Goal: Task Accomplishment & Management: Manage account settings

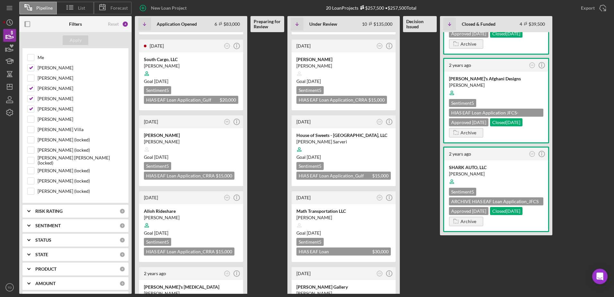
scroll to position [146, 0]
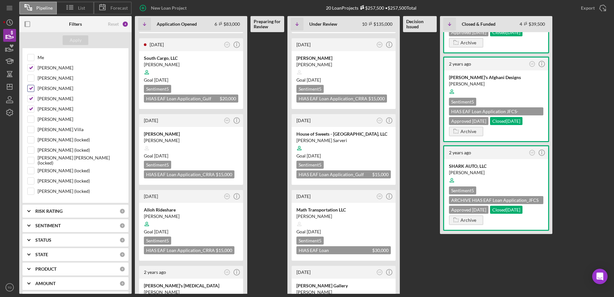
click at [34, 87] on div at bounding box center [30, 88] width 7 height 7
click at [32, 99] on input "Nathaniel Novak" at bounding box center [31, 98] width 6 height 6
checkbox input "false"
click at [31, 109] on input "[PERSON_NAME]" at bounding box center [31, 109] width 6 height 6
checkbox input "false"
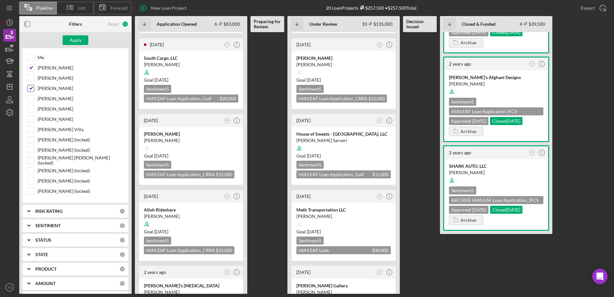
click at [31, 88] on input "Lorene Gregory" at bounding box center [31, 88] width 6 height 6
checkbox input "false"
click at [31, 65] on input "Mibrak Tewolde" at bounding box center [31, 68] width 6 height 6
checkbox input "false"
click at [31, 62] on div "Me" at bounding box center [75, 59] width 96 height 10
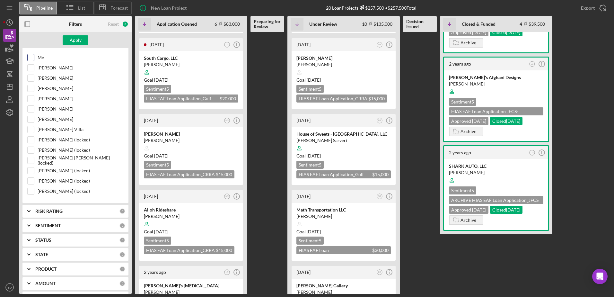
click at [31, 58] on input "Me" at bounding box center [31, 57] width 6 height 6
checkbox input "true"
click at [70, 39] on div "Apply" at bounding box center [76, 40] width 12 height 10
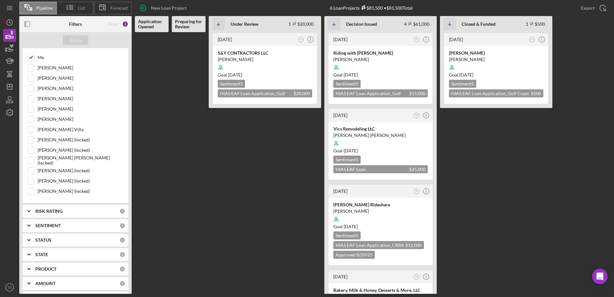
scroll to position [1, 0]
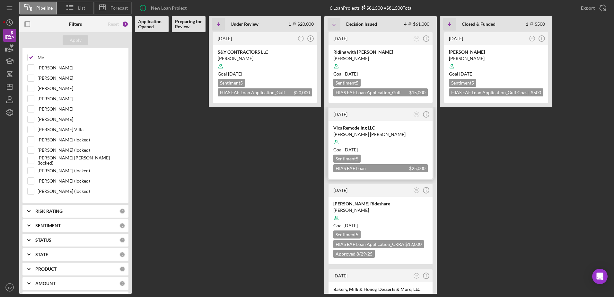
click at [353, 142] on div at bounding box center [380, 142] width 94 height 12
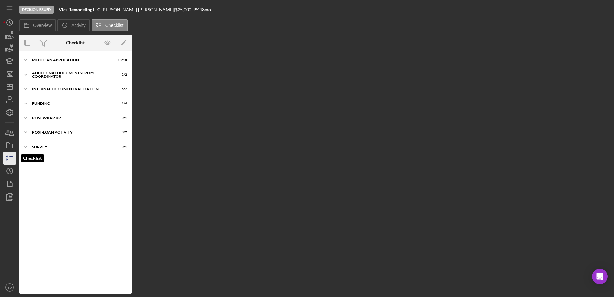
click at [12, 159] on icon "button" at bounding box center [10, 158] width 16 height 16
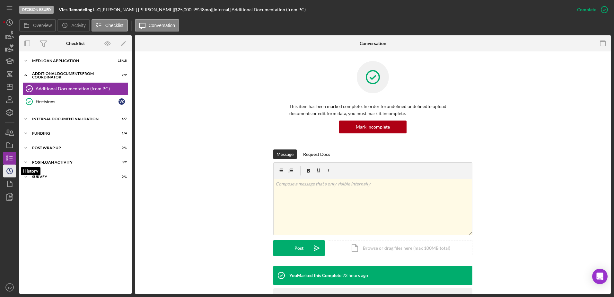
click at [10, 172] on icon "Icon/History" at bounding box center [10, 171] width 16 height 16
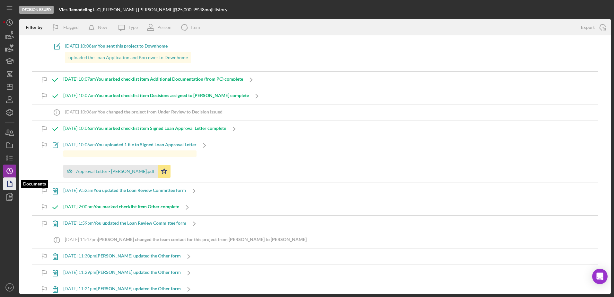
click at [9, 183] on icon "button" at bounding box center [10, 184] width 16 height 16
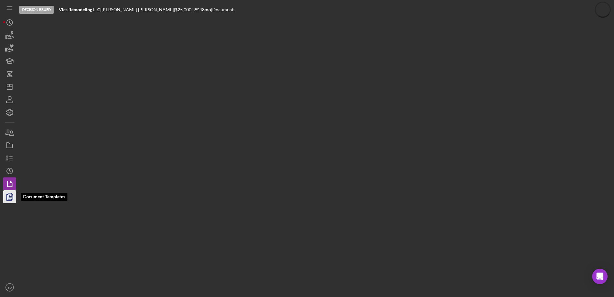
click at [9, 194] on icon "button" at bounding box center [10, 196] width 16 height 16
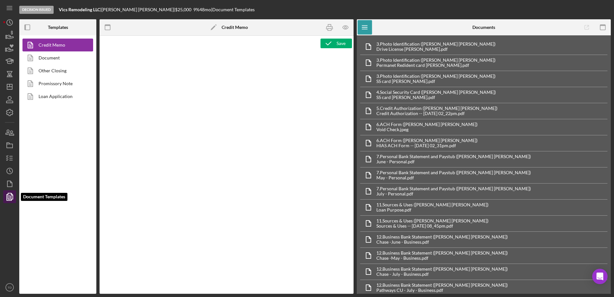
type textarea "<h2><img src="https://hiaseaf.org/wp-content/uploads/2024/01/Economic-Advancemt…"
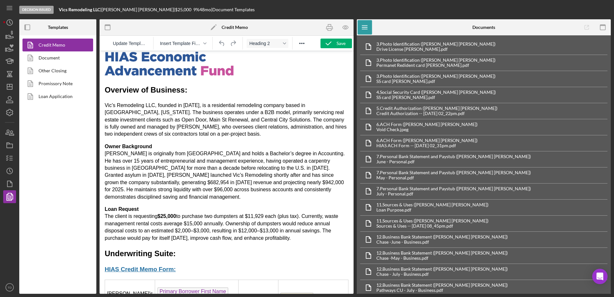
scroll to position [8, 0]
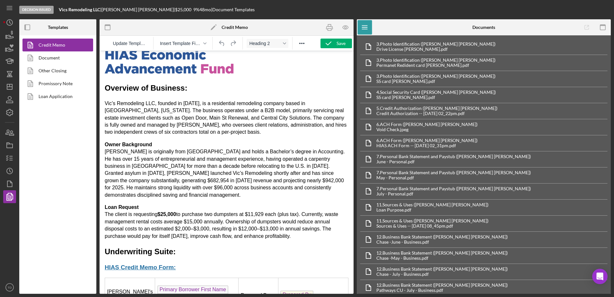
click at [315, 122] on p "Vic’s Remodeling LLC, founded in 2020, is a residential remodeling company base…" at bounding box center [227, 118] width 244 height 36
click at [130, 131] on p "Vic’s Remodeling LLC, founded in 2020, is a residential remodeling company base…" at bounding box center [227, 118] width 244 height 36
click at [177, 131] on p "Vic’s Remodeling LLC, founded in 2020, is a residential remodeling company base…" at bounding box center [227, 118] width 244 height 36
click at [179, 130] on p "Vic’s Remodeling LLC, founded in 2020, is a residential remodeling company base…" at bounding box center [227, 118] width 244 height 36
click at [328, 25] on rect "button" at bounding box center [329, 25] width 3 height 2
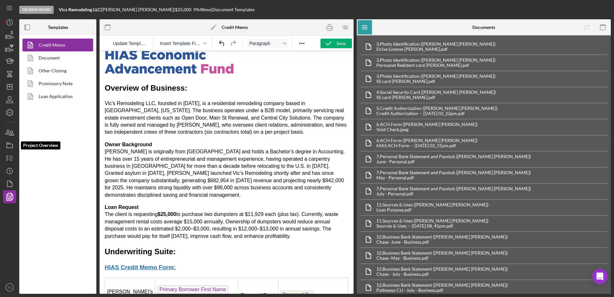
drag, startPoint x: 162, startPoint y: 125, endPoint x: 187, endPoint y: 177, distance: 57.5
click at [162, 125] on p "Vic’s Remodeling LLC, founded in 2020, is a residential remodeling company base…" at bounding box center [227, 118] width 244 height 36
click at [334, 43] on icon "button" at bounding box center [328, 43] width 16 height 16
click at [10, 181] on polygon "button" at bounding box center [9, 184] width 5 height 6
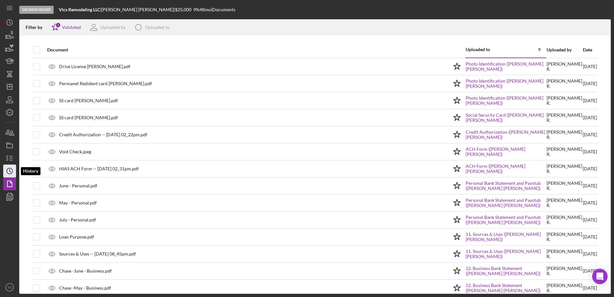
click at [9, 172] on icon "Icon/History" at bounding box center [10, 171] width 16 height 16
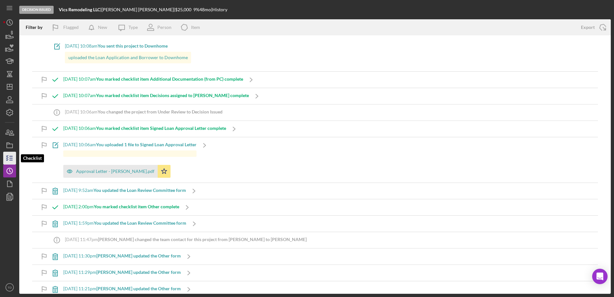
click at [8, 160] on icon "button" at bounding box center [10, 158] width 16 height 16
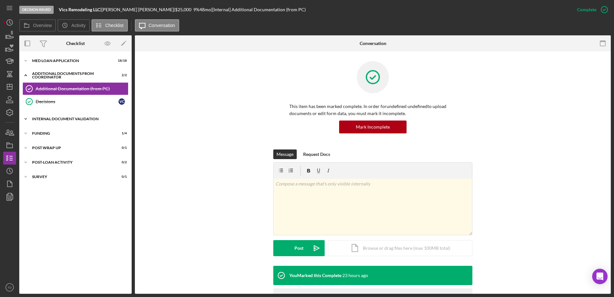
click at [66, 117] on div "Internal Document Validation" at bounding box center [78, 119] width 92 height 4
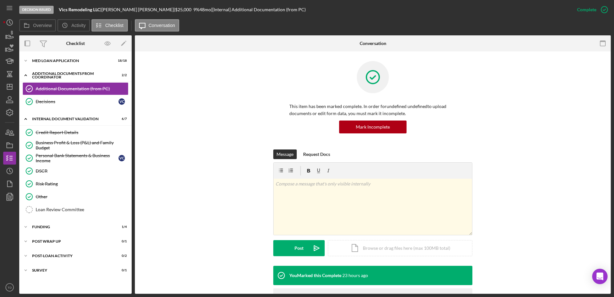
click at [73, 216] on div "Credit Report Details Credit Report Details Business Profit & Loss (P&L) and Fa…" at bounding box center [75, 172] width 112 height 93
click at [71, 212] on link "Loan Review Committee Loan Review Committee" at bounding box center [75, 209] width 106 height 13
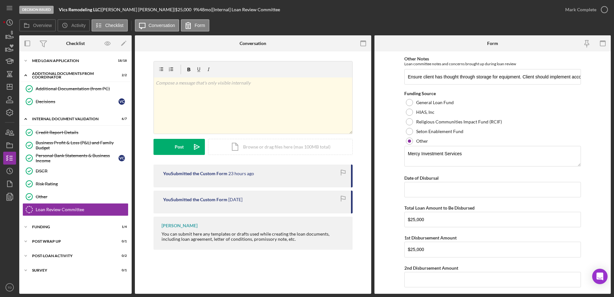
scroll to position [238, 0]
click at [451, 193] on input "Date of Disbursal" at bounding box center [492, 188] width 177 height 15
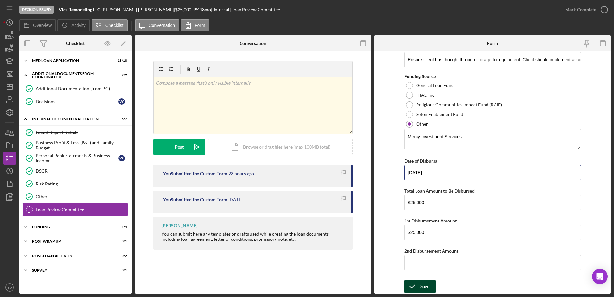
type input "09/12/2025"
click at [430, 281] on button "Save" at bounding box center [419, 286] width 31 height 13
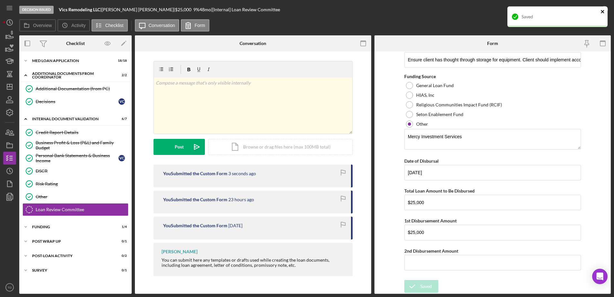
click at [603, 10] on icon "close" at bounding box center [602, 11] width 3 height 3
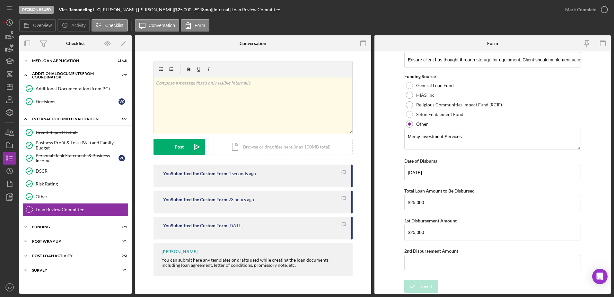
click at [603, 9] on div "Decision Issued Vics Remodeling LLC | Victor Castillo Gonzalez | $25,000 $25,00…" at bounding box center [307, 148] width 614 height 297
click at [604, 14] on icon "button" at bounding box center [604, 10] width 16 height 16
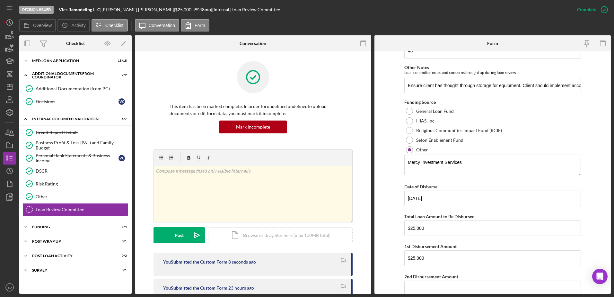
scroll to position [281, 0]
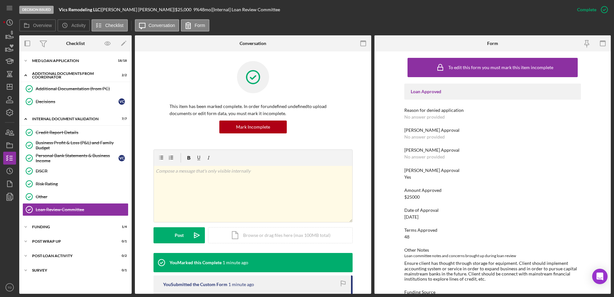
click at [143, 255] on div "Overview Internal Workflow Stage Decision Issued Icon/Dropdown Arrow Archive (c…" at bounding box center [314, 164] width 591 height 258
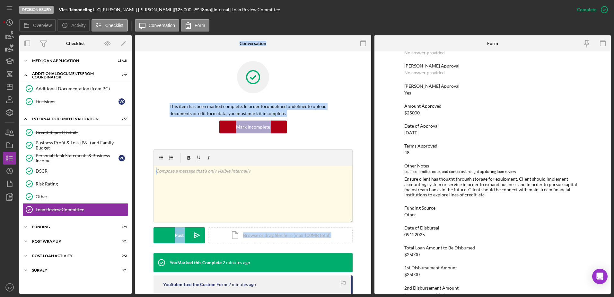
scroll to position [97, 0]
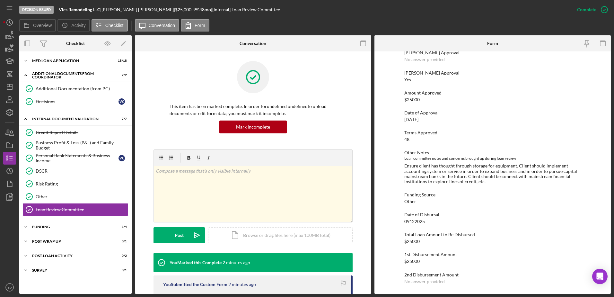
click at [16, 182] on nav "Icon/Menu Icon/Dashboard Dashboard Navigation Divider Mobile Checklist Navigati…" at bounding box center [11, 146] width 16 height 293
click at [11, 185] on icon "button" at bounding box center [10, 184] width 16 height 16
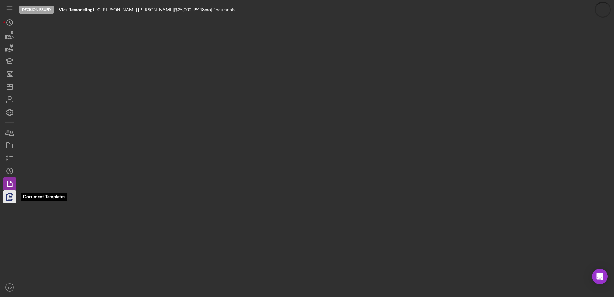
click at [11, 194] on icon "button" at bounding box center [10, 196] width 16 height 16
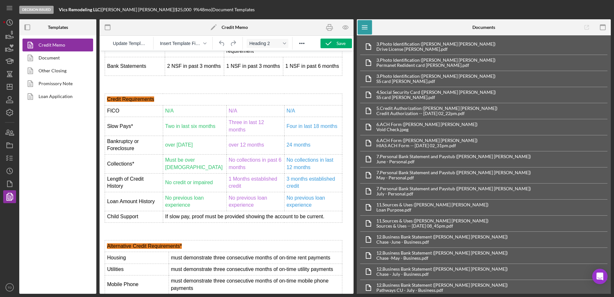
scroll to position [2865, 0]
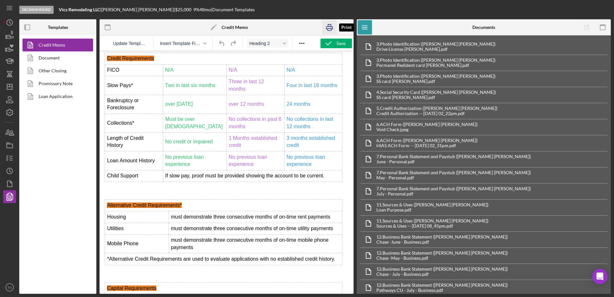
click at [327, 28] on icon "button" at bounding box center [329, 27] width 14 height 14
click at [12, 173] on icon "Icon/History" at bounding box center [10, 171] width 16 height 16
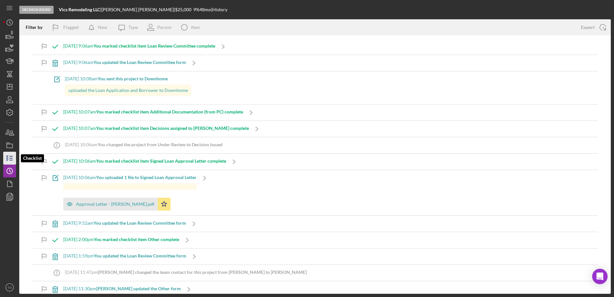
click at [11, 160] on line "button" at bounding box center [11, 160] width 3 height 0
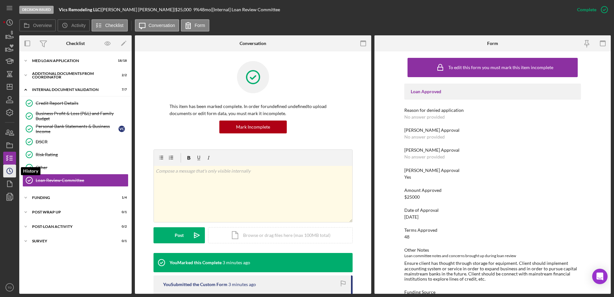
click at [11, 175] on icon "Icon/History" at bounding box center [10, 171] width 16 height 16
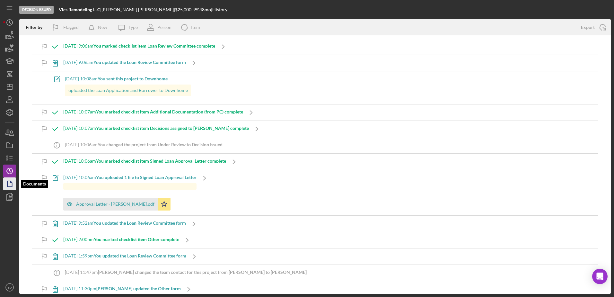
click at [8, 185] on icon "button" at bounding box center [10, 184] width 16 height 16
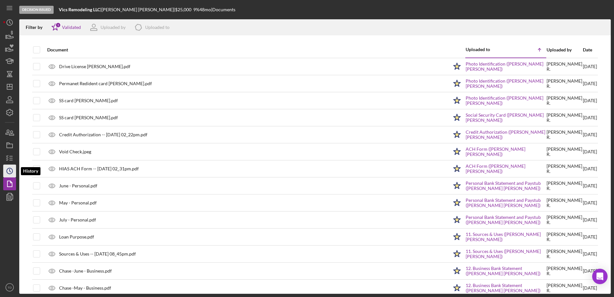
click at [8, 172] on icon "Icon/History" at bounding box center [10, 171] width 16 height 16
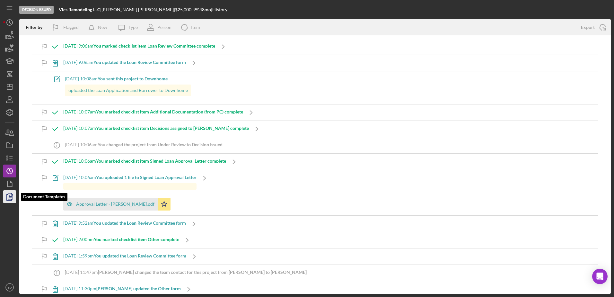
click at [10, 199] on polygon "button" at bounding box center [10, 196] width 5 height 6
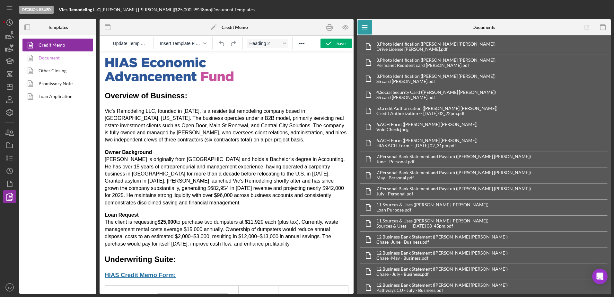
click at [48, 58] on link "Document" at bounding box center [55, 57] width 67 height 13
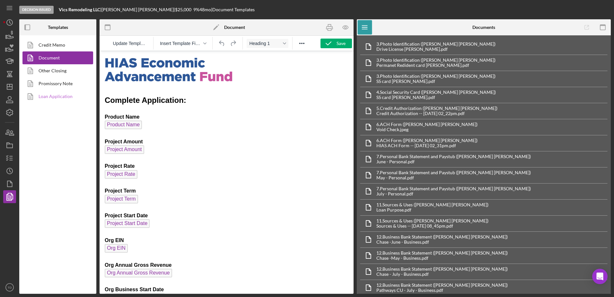
click at [50, 99] on link "Loan Application" at bounding box center [55, 96] width 67 height 13
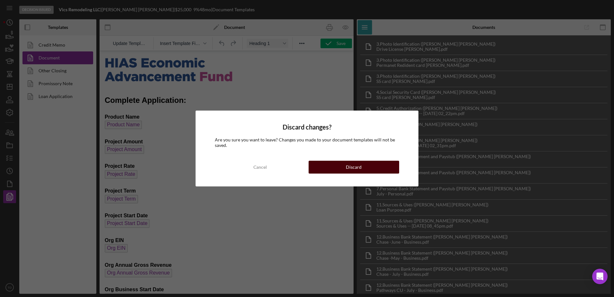
click at [349, 165] on div "Discard" at bounding box center [354, 167] width 16 height 13
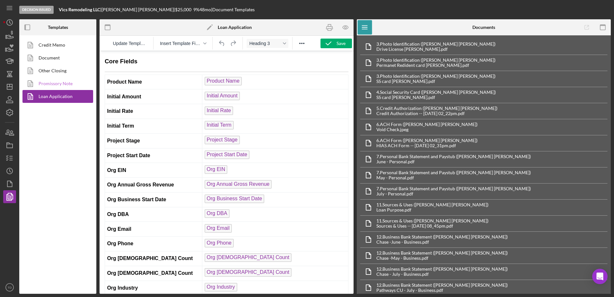
click at [68, 87] on link "Promissory Note" at bounding box center [55, 83] width 67 height 13
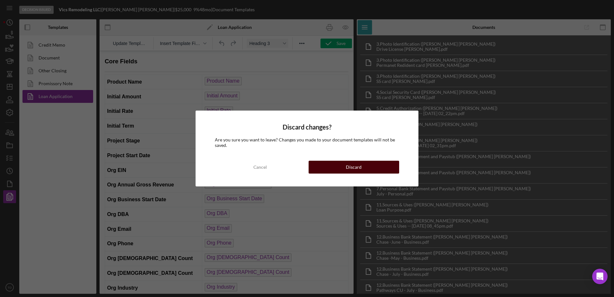
click at [338, 170] on button "Discard" at bounding box center [354, 167] width 91 height 13
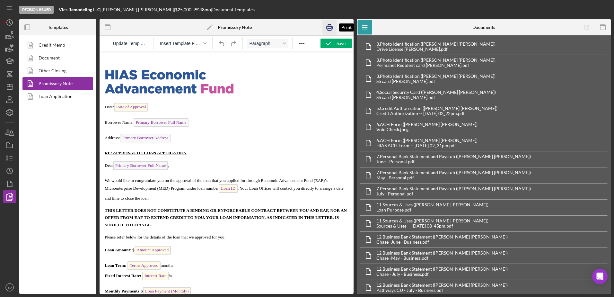
click at [326, 30] on icon "button" at bounding box center [329, 27] width 14 height 14
click at [49, 67] on link "Other Closing" at bounding box center [55, 70] width 67 height 13
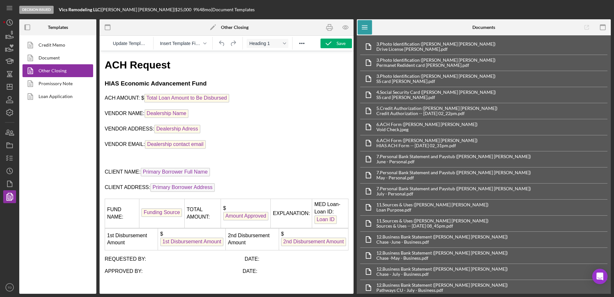
click at [179, 120] on body "ACH Request HIAS Economic Advancement Fund ACH AMOUNT: $ Total Loan Amount to B…" at bounding box center [227, 172] width 244 height 229
drag, startPoint x: 212, startPoint y: 145, endPoint x: 118, endPoint y: 116, distance: 98.3
click at [118, 116] on body "ACH Request HIAS Economic Advancement Fund ACH AMOUNT: $ Total Loan Amount to B…" at bounding box center [227, 172] width 244 height 229
drag, startPoint x: 104, startPoint y: 115, endPoint x: 182, endPoint y: 121, distance: 77.9
click at [182, 121] on html "ACH Request HIAS Economic Advancement Fund ACH AMOUNT: $ Total Loan Amount to B…" at bounding box center [227, 171] width 254 height 241
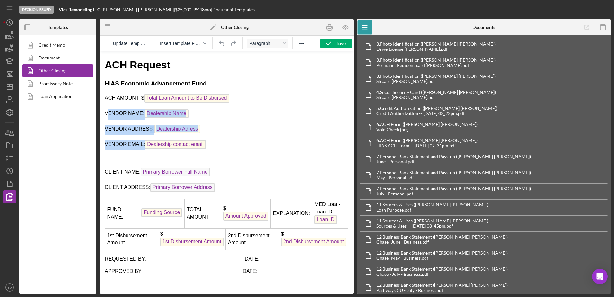
drag, startPoint x: 106, startPoint y: 112, endPoint x: 237, endPoint y: 138, distance: 133.3
click at [237, 138] on body "ACH Request HIAS Economic Advancement Fund ACH AMOUNT: $ Total Loan Amount to B…" at bounding box center [227, 172] width 244 height 229
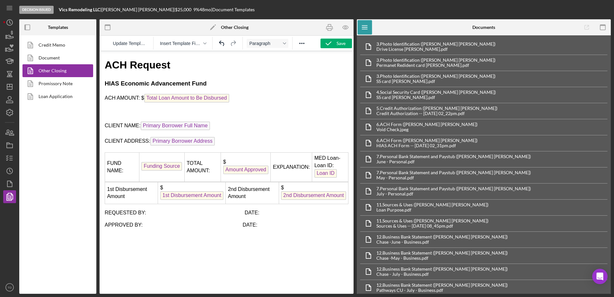
click at [124, 109] on p "Rich Text Area. Press ALT-0 for help." at bounding box center [227, 112] width 244 height 7
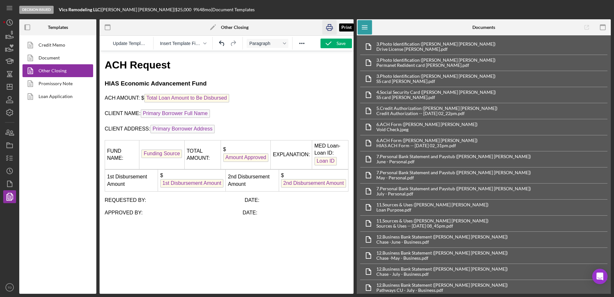
click at [328, 29] on rect "button" at bounding box center [330, 30] width 4 height 2
click at [336, 43] on div "Save" at bounding box center [340, 44] width 9 height 10
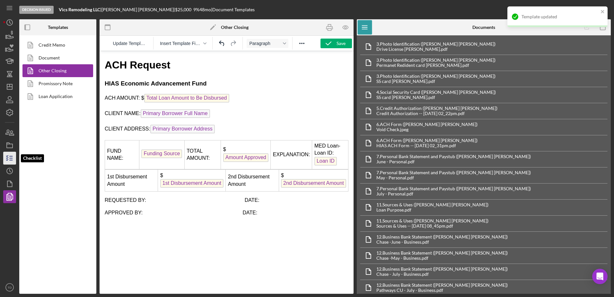
click at [6, 159] on icon "button" at bounding box center [10, 158] width 16 height 16
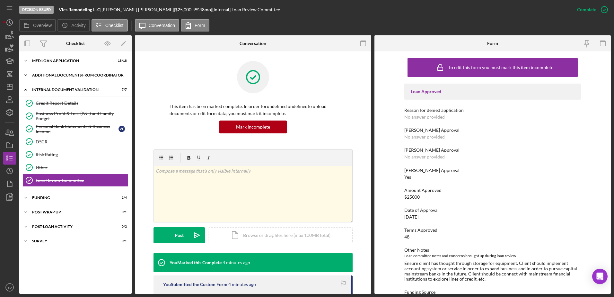
click at [45, 78] on div "Icon/Expander Additional Documents from Coordinator 2 / 2" at bounding box center [75, 75] width 112 height 13
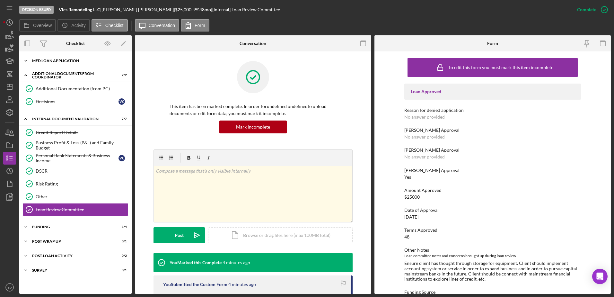
click at [46, 64] on div "Icon/Expander MED Loan Application 18 / 18" at bounding box center [75, 60] width 112 height 13
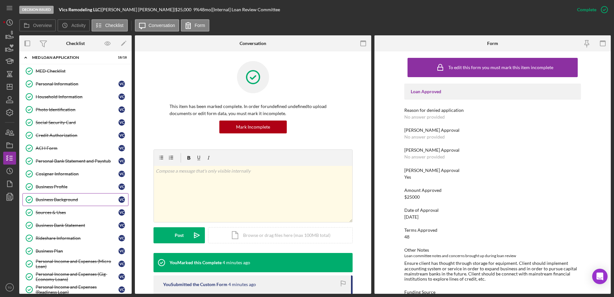
scroll to position [4, 0]
click at [55, 147] on div "ACH Form" at bounding box center [77, 147] width 83 height 5
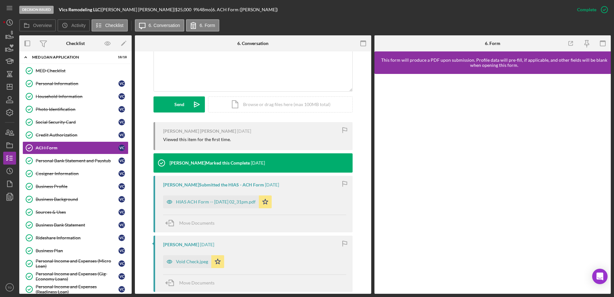
scroll to position [150, 0]
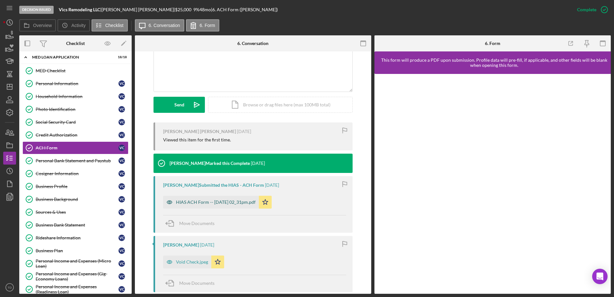
click at [205, 199] on div "HIAS ACH Form -- [DATE] 02_31pm.pdf" at bounding box center [216, 201] width 80 height 5
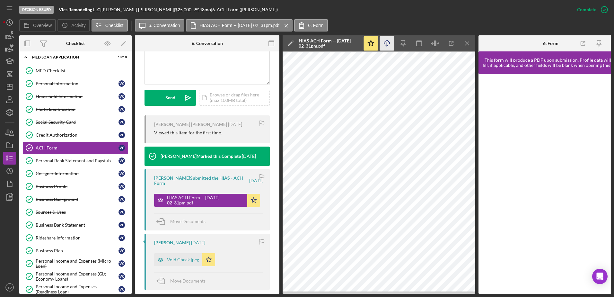
click at [388, 44] on icon "button" at bounding box center [386, 42] width 5 height 4
click at [388, 48] on icon "Icon/Download" at bounding box center [387, 43] width 14 height 14
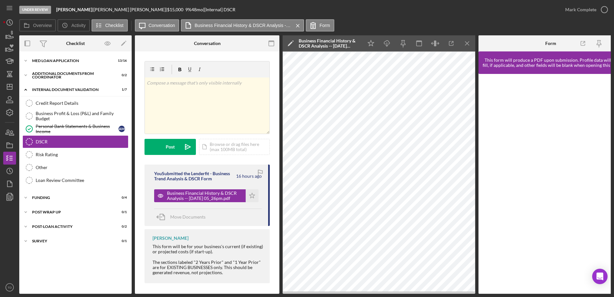
scroll to position [0, 12]
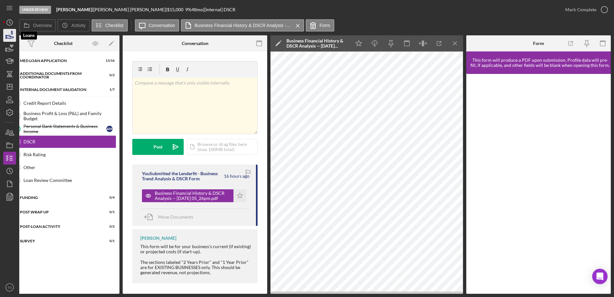
click at [4, 36] on icon "button" at bounding box center [10, 35] width 16 height 16
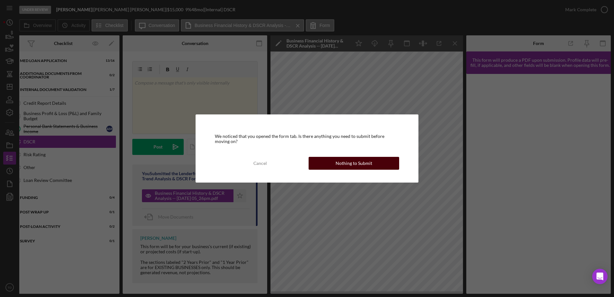
click at [343, 166] on div "Nothing to Submit" at bounding box center [354, 163] width 37 height 13
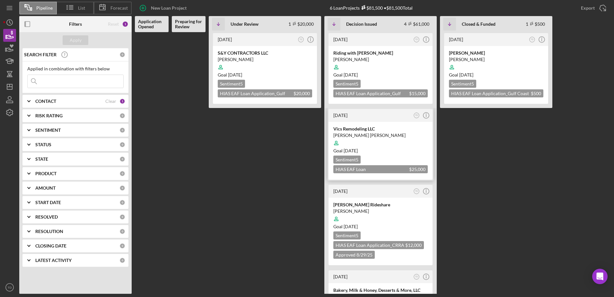
click at [377, 131] on div "Vics Remodeling LLC" at bounding box center [380, 129] width 94 height 6
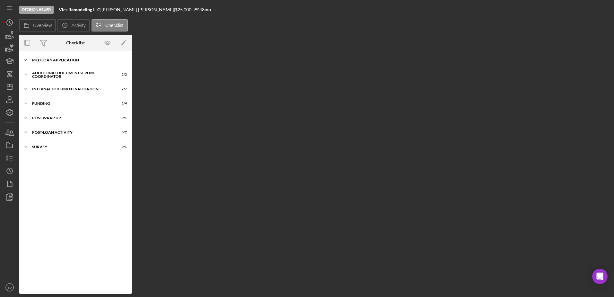
click at [65, 60] on div "MED Loan Application" at bounding box center [78, 60] width 92 height 4
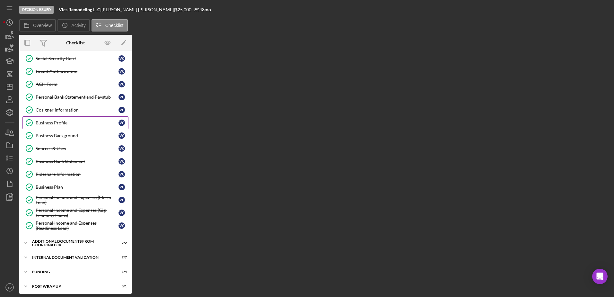
scroll to position [67, 0]
click at [69, 62] on link "Social Security Card Social Security Card V C" at bounding box center [75, 58] width 106 height 13
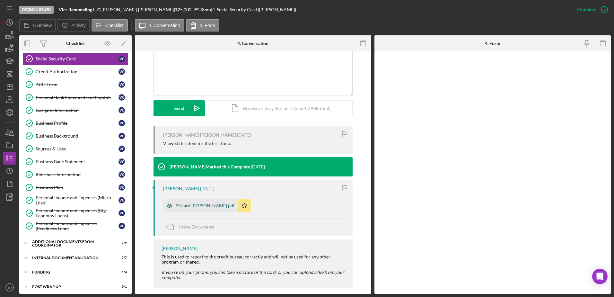
click at [207, 203] on div "SS card [PERSON_NAME].pdf" at bounding box center [205, 205] width 59 height 5
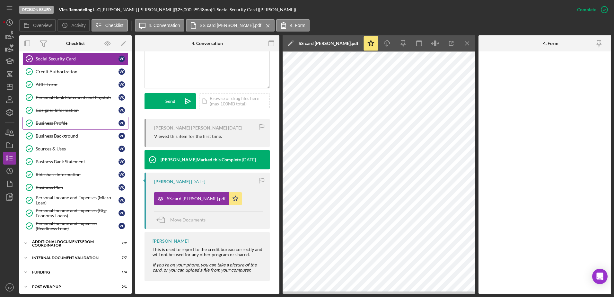
drag, startPoint x: 61, startPoint y: 56, endPoint x: 82, endPoint y: 119, distance: 66.6
click at [82, 119] on div "MED Checklist MED Checklist Personal Information Personal Information V C House…" at bounding box center [75, 118] width 112 height 234
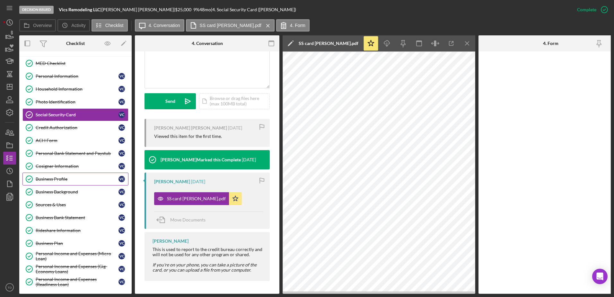
scroll to position [0, 0]
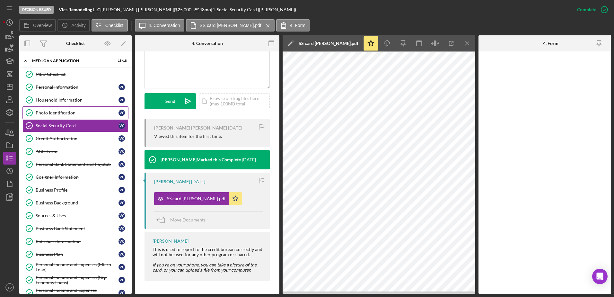
click at [73, 115] on div "Photo Identification" at bounding box center [77, 112] width 83 height 5
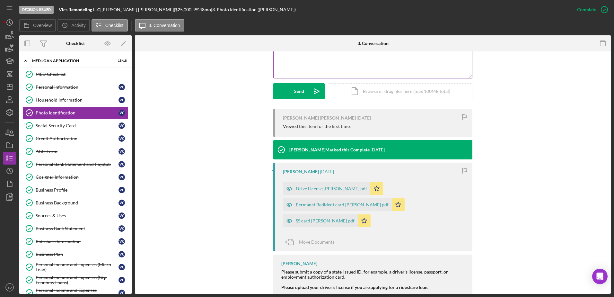
scroll to position [164, 0]
click at [326, 186] on div "Drive License [PERSON_NAME].pdf" at bounding box center [331, 188] width 71 height 5
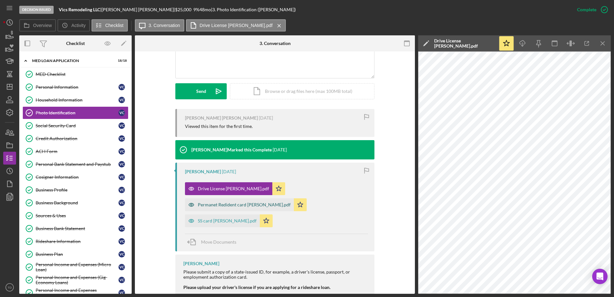
click at [264, 201] on div "Permanet Redident card [PERSON_NAME].pdf" at bounding box center [239, 204] width 109 height 13
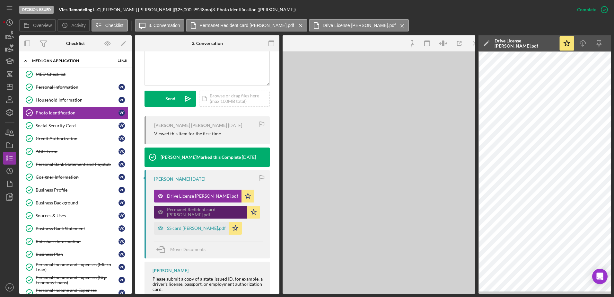
scroll to position [178, 0]
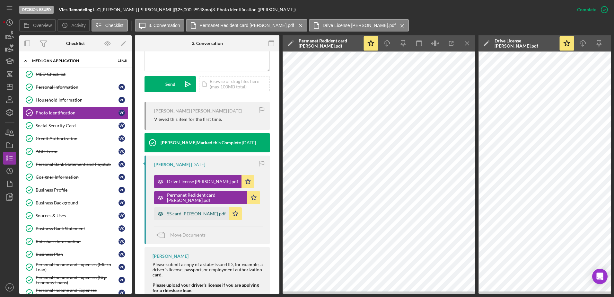
click at [203, 210] on div "SS card [PERSON_NAME].pdf" at bounding box center [191, 213] width 75 height 13
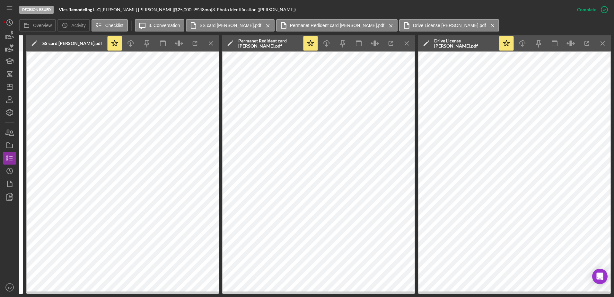
scroll to position [0, 0]
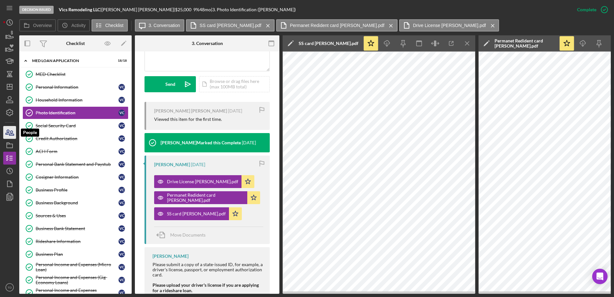
click at [11, 134] on icon "button" at bounding box center [11, 133] width 4 height 4
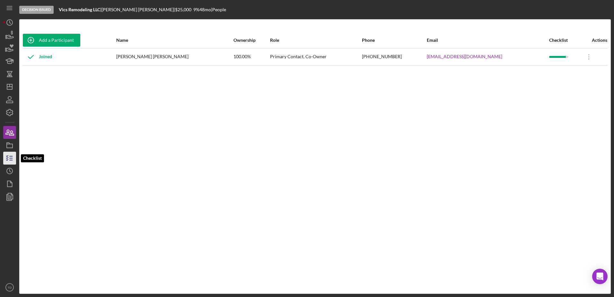
click at [9, 160] on icon "button" at bounding box center [10, 158] width 16 height 16
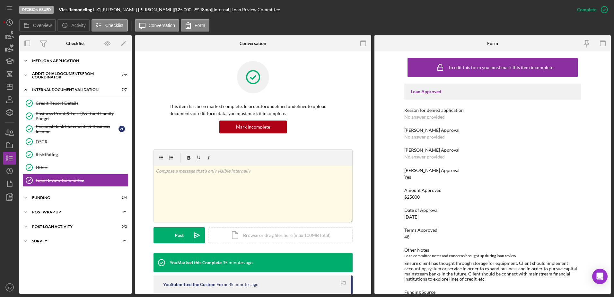
click at [62, 64] on div "Icon/Expander MED Loan Application 18 / 18" at bounding box center [75, 60] width 112 height 13
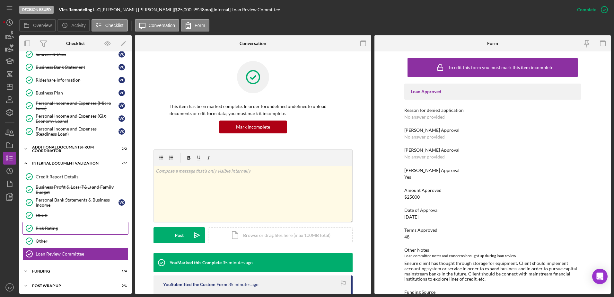
scroll to position [163, 0]
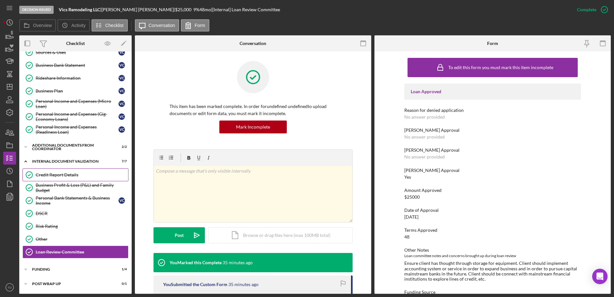
click at [61, 176] on div "Credit Report Details" at bounding box center [82, 174] width 92 height 5
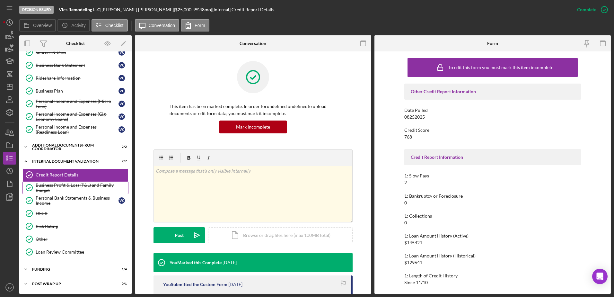
click at [60, 182] on link "Business Profit & Loss (P&L) and Family Budget Business Profit & Loss (P&L) and…" at bounding box center [75, 187] width 106 height 13
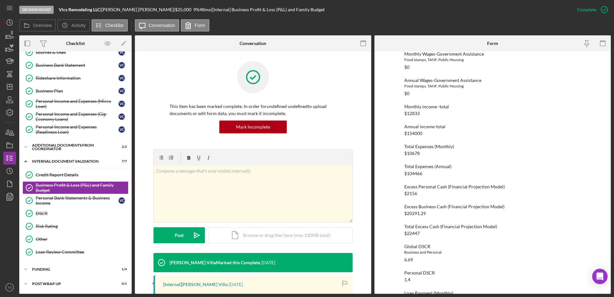
click at [445, 210] on div "Excess Business Cash (Financial Projection Model) $20291.29" at bounding box center [492, 210] width 177 height 12
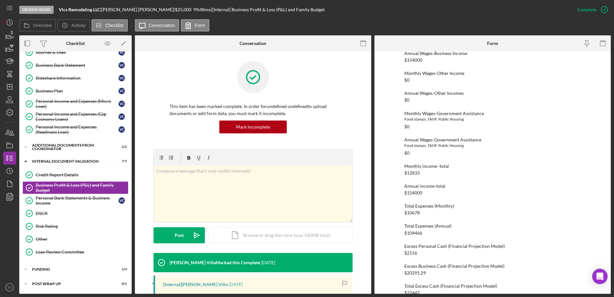
scroll to position [24, 0]
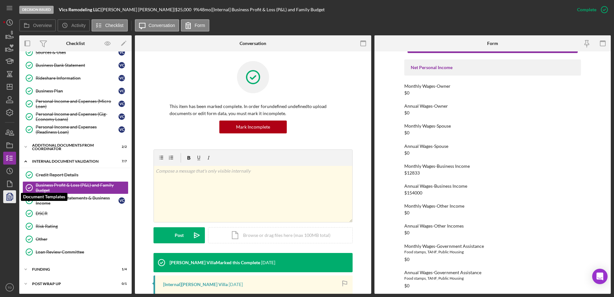
click at [9, 195] on icon "button" at bounding box center [10, 196] width 16 height 16
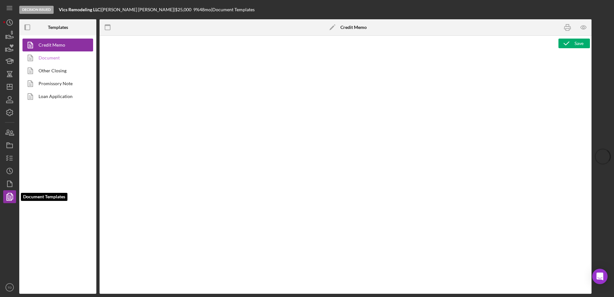
type textarea "<h2><img src="https://hiaseaf.org/wp-content/uploads/2024/01/Economic-Advancemt…"
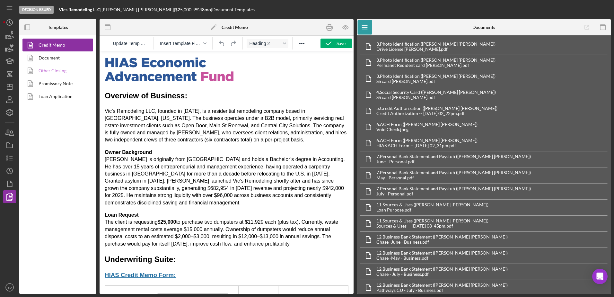
click at [57, 72] on link "Other Closing" at bounding box center [55, 70] width 67 height 13
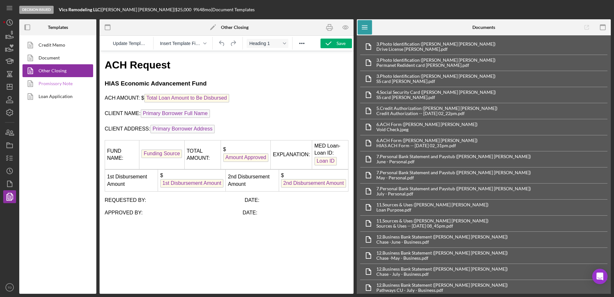
click at [56, 81] on link "Promissory Note" at bounding box center [55, 83] width 67 height 13
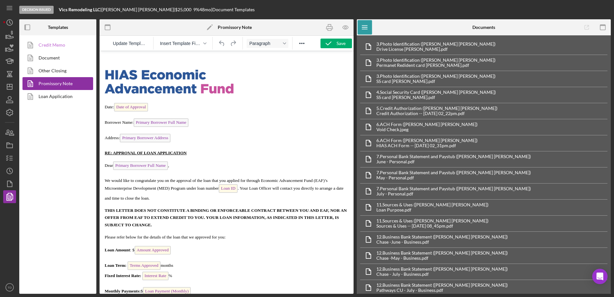
click at [52, 44] on link "Credit Memo" at bounding box center [55, 45] width 67 height 13
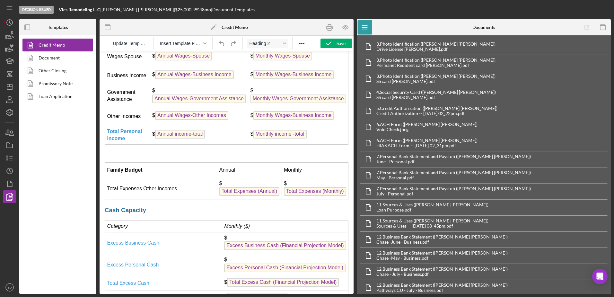
scroll to position [1501, 0]
click at [334, 126] on td "$ Monthly Wages-Business Income" at bounding box center [298, 116] width 100 height 19
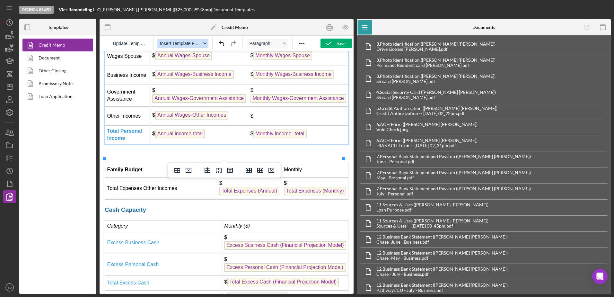
click at [191, 43] on span "Insert Template Field" at bounding box center [180, 43] width 41 height 5
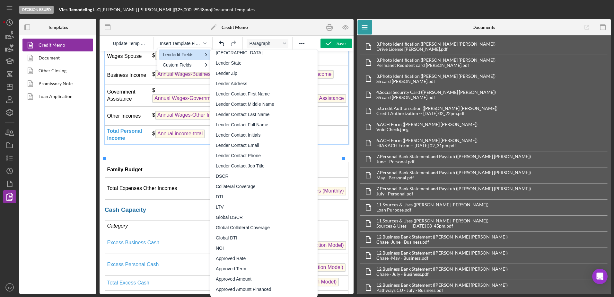
scroll to position [641, 0]
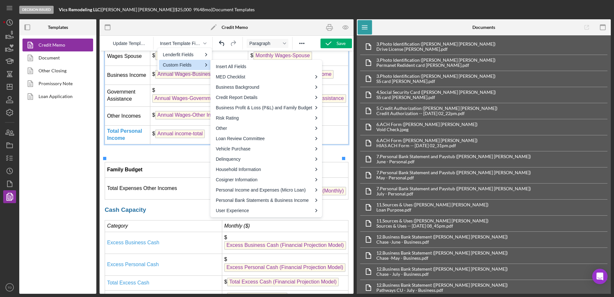
click at [197, 64] on div "Custom Fields" at bounding box center [182, 65] width 39 height 8
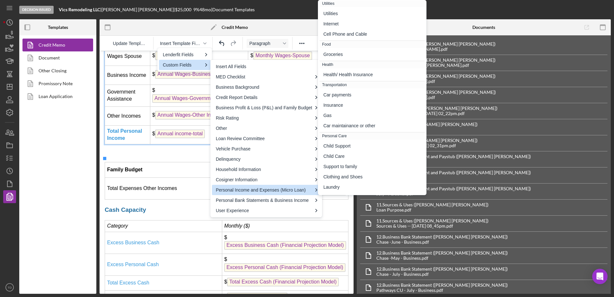
scroll to position [232, 0]
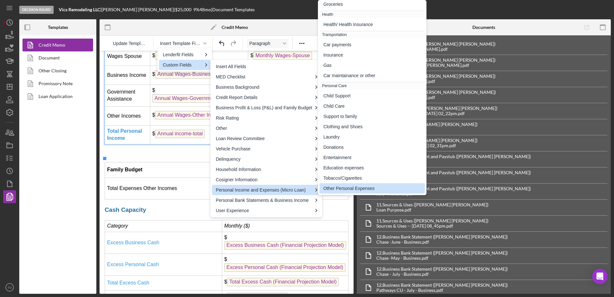
click at [421, 185] on div "Other Personal Expenses" at bounding box center [371, 188] width 105 height 10
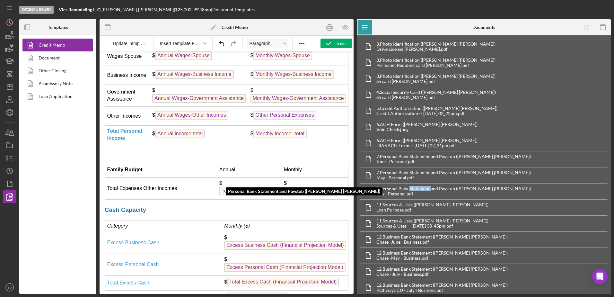
click at [421, 185] on div "Personal Bank Statement and Paystub (Victor Castillo Gonzalez) 7. Personal Bank…" at bounding box center [484, 191] width 248 height 16
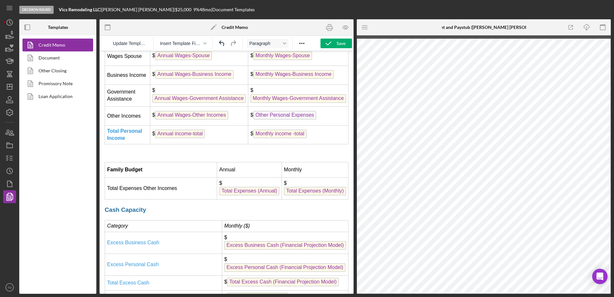
click at [314, 195] on span "Total Expenses (Monthly)" at bounding box center [315, 191] width 62 height 9
click at [292, 119] on span "Other Personal Expenses" at bounding box center [284, 115] width 63 height 9
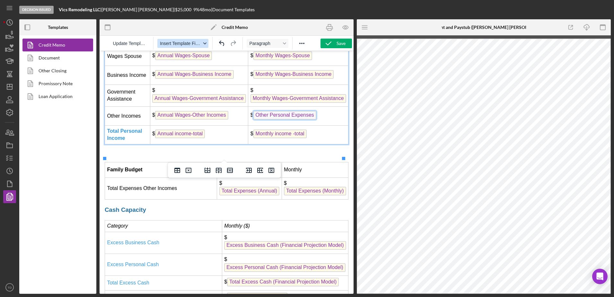
click at [182, 43] on span "Insert Template Field" at bounding box center [180, 43] width 41 height 5
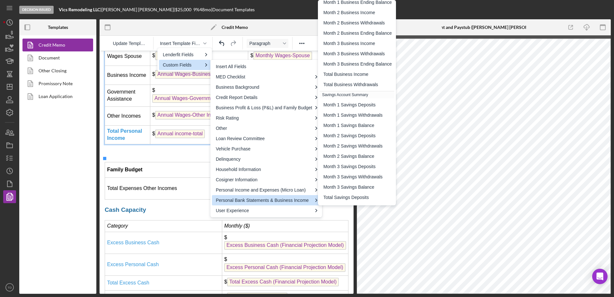
scroll to position [251, 0]
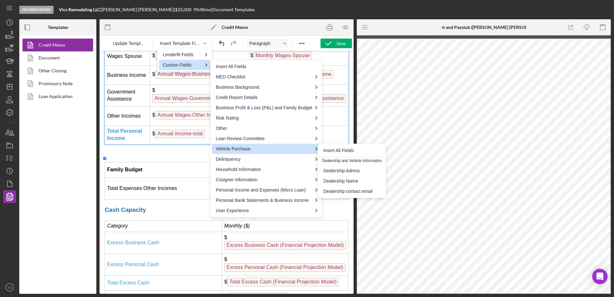
click at [194, 138] on span "Annual income-total" at bounding box center [180, 133] width 50 height 9
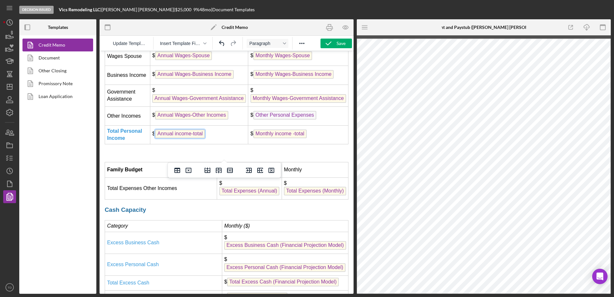
click at [194, 138] on span "Annual income-total" at bounding box center [180, 133] width 50 height 9
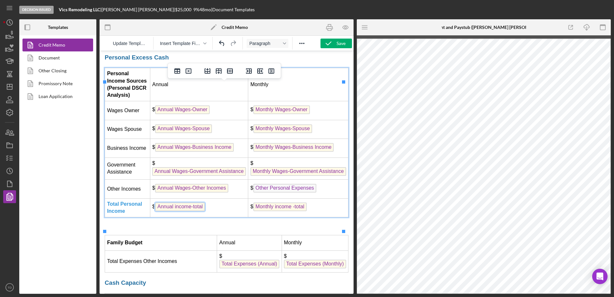
scroll to position [1428, 0]
click at [295, 176] on span "Monthly Wages-Government Assistance" at bounding box center [298, 171] width 96 height 9
click at [291, 193] on span "Other Personal Expenses" at bounding box center [284, 188] width 63 height 9
click at [197, 46] on span "Insert Template Field" at bounding box center [180, 43] width 41 height 5
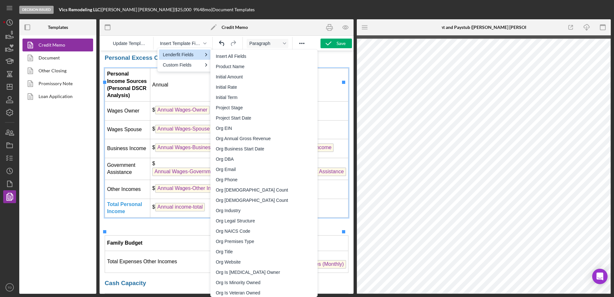
click at [196, 55] on div "Lenderfit Fields" at bounding box center [182, 55] width 39 height 8
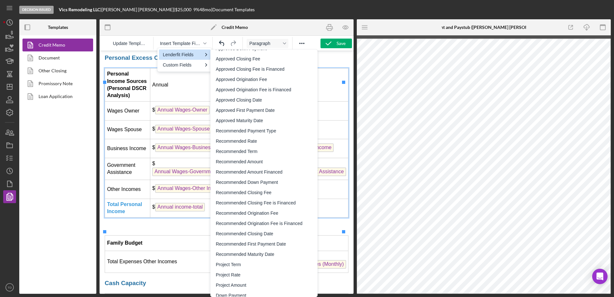
scroll to position [958, 0]
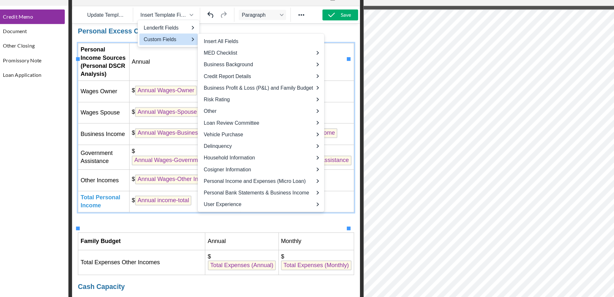
click at [191, 64] on div "Custom Fields" at bounding box center [182, 65] width 39 height 8
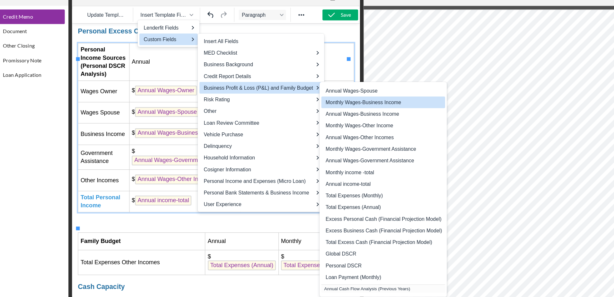
scroll to position [49, 0]
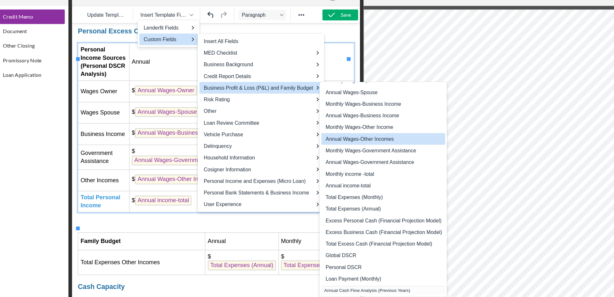
click at [375, 153] on div "Annual Wages-Other Incomes" at bounding box center [374, 153] width 103 height 8
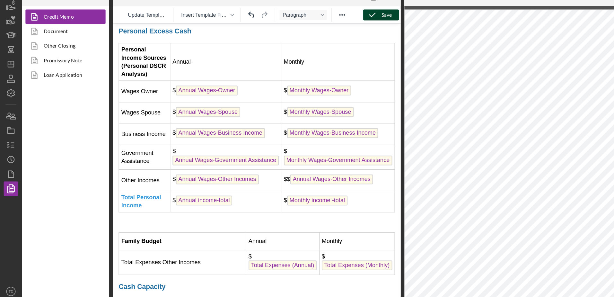
drag, startPoint x: 334, startPoint y: 44, endPoint x: 327, endPoint y: 43, distance: 6.5
click at [327, 43] on icon "button" at bounding box center [328, 43] width 16 height 16
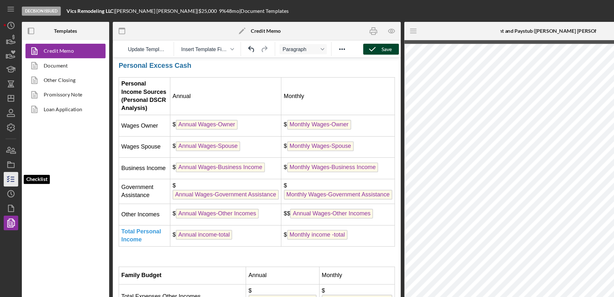
click at [13, 154] on icon "button" at bounding box center [10, 158] width 16 height 16
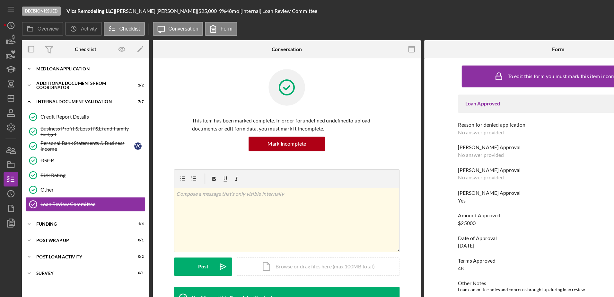
click at [53, 64] on div "Icon/Expander MED Loan Application 18 / 18" at bounding box center [75, 60] width 112 height 13
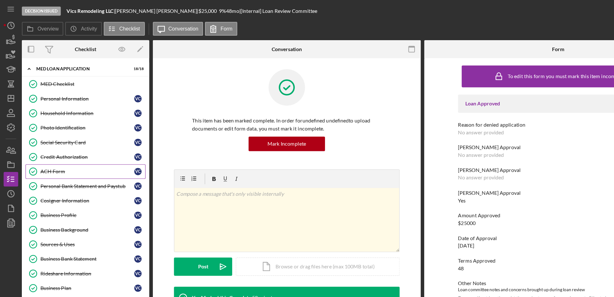
click at [58, 152] on div "ACH Form" at bounding box center [77, 151] width 83 height 5
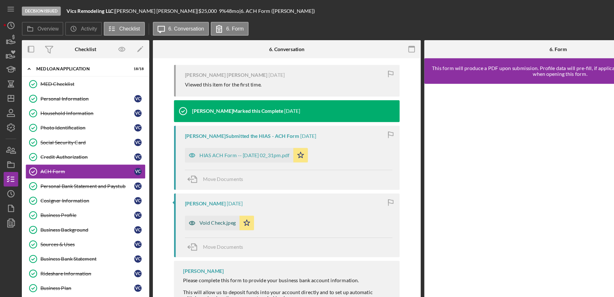
click at [179, 194] on div "Void Check.jpeg" at bounding box center [192, 196] width 32 height 5
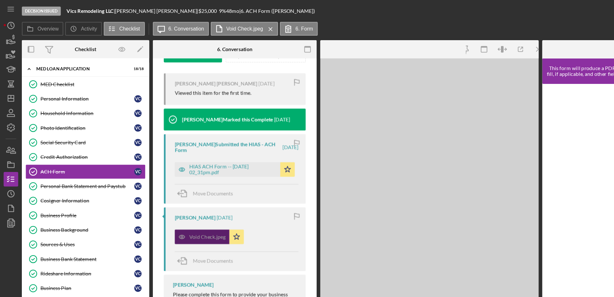
scroll to position [230, 0]
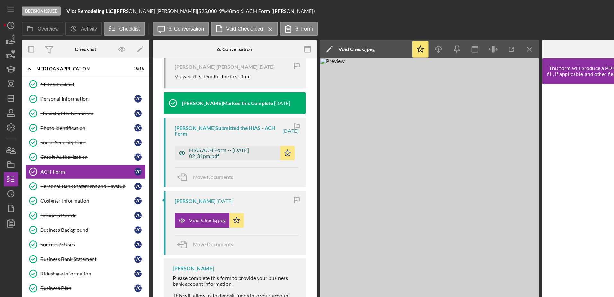
click at [199, 140] on div "HIAS ACH Form -- [DATE] 02_31pm.pdf" at bounding box center [205, 135] width 77 height 10
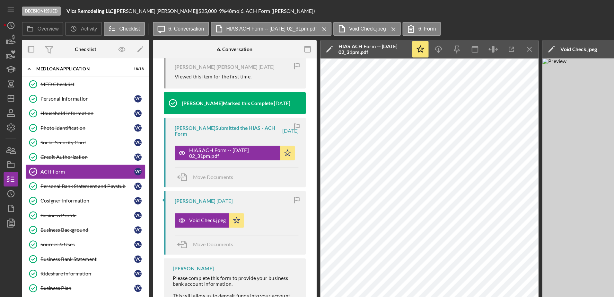
scroll to position [0, 208]
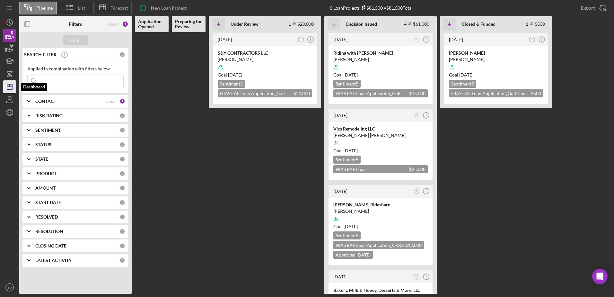
click at [10, 89] on polygon "button" at bounding box center [9, 86] width 5 height 5
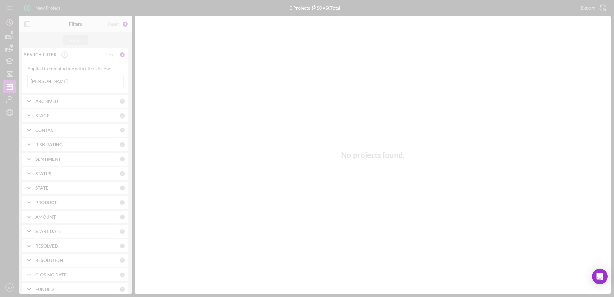
click at [56, 81] on div at bounding box center [307, 148] width 614 height 297
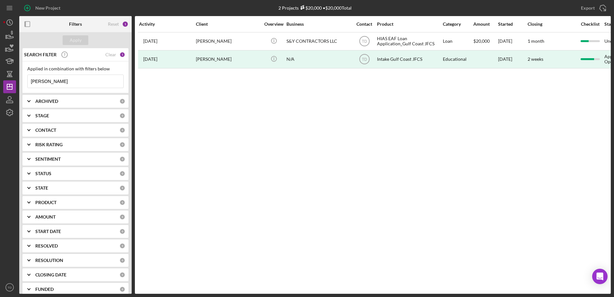
drag, startPoint x: 53, startPoint y: 82, endPoint x: 3, endPoint y: 75, distance: 50.8
click at [3, 75] on div "New Project 2 Projects $20,000 • $20,000 Total wilfredo Export Icon/Export Filt…" at bounding box center [307, 148] width 614 height 297
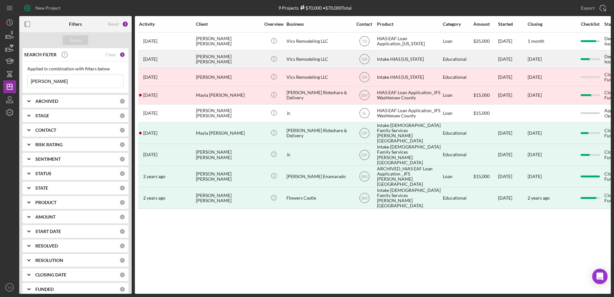
type input "castillo"
click at [184, 54] on div "1 month ago Victor Castillo Gonzalez" at bounding box center [167, 59] width 56 height 17
click at [221, 58] on div "[PERSON_NAME] [PERSON_NAME]" at bounding box center [228, 59] width 64 height 17
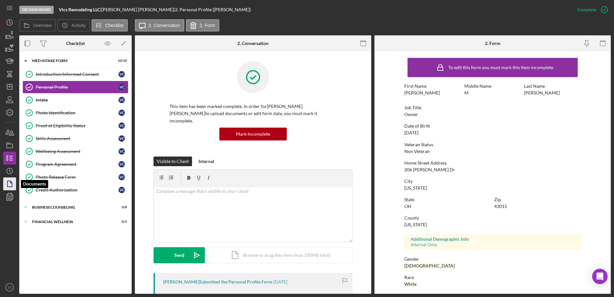
click at [12, 186] on polygon "button" at bounding box center [9, 184] width 5 height 6
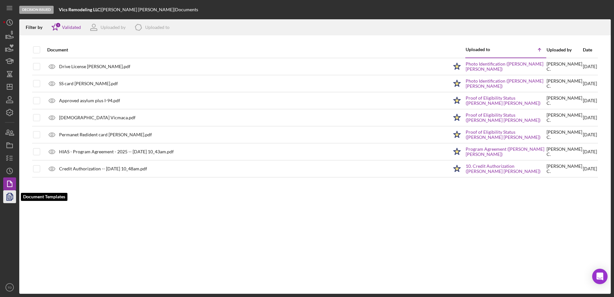
click at [4, 200] on icon "button" at bounding box center [10, 196] width 16 height 16
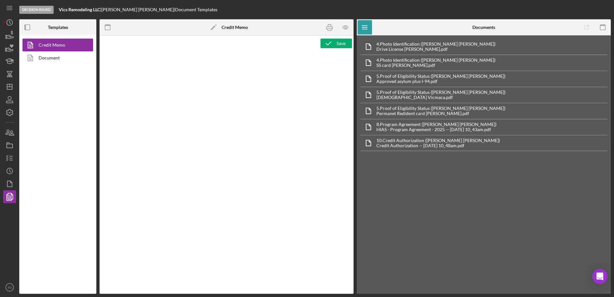
type textarea "<h1>DownHome Information&nbsp;</h1> <h3><span style="text-decoration: underline…"
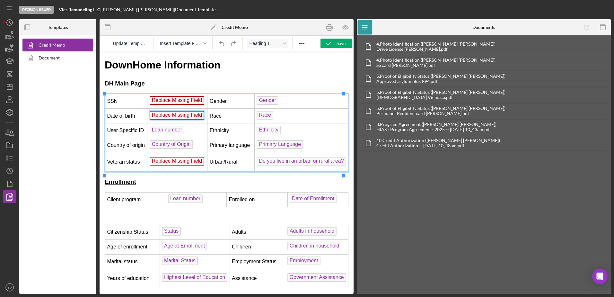
click at [187, 112] on span "Replace Missing Field" at bounding box center [177, 115] width 55 height 9
click at [182, 116] on span "Replace Missing Field" at bounding box center [177, 115] width 55 height 9
click at [181, 115] on span "Replace Missing Field" at bounding box center [177, 115] width 55 height 9
click at [200, 43] on span "Insert Template Field" at bounding box center [180, 43] width 41 height 5
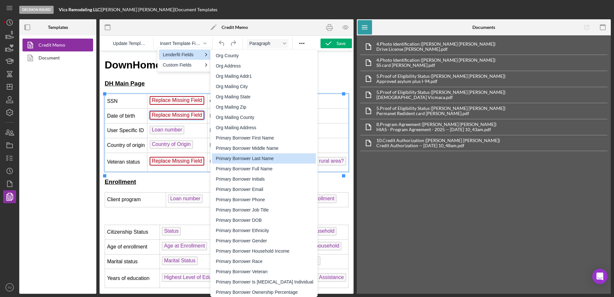
scroll to position [268, 0]
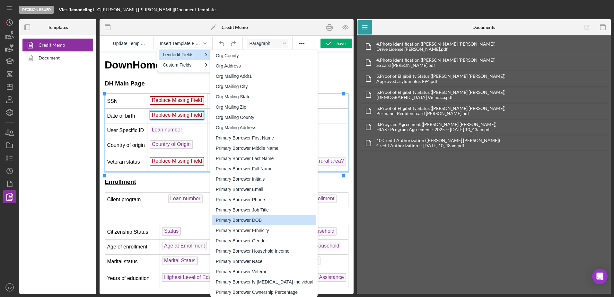
click at [265, 216] on div "Primary Borrower DOB" at bounding box center [265, 220] width 98 height 8
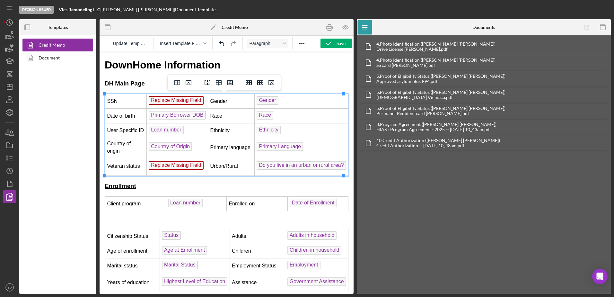
click at [192, 169] on span "Replace Missing Field" at bounding box center [176, 165] width 55 height 9
click at [189, 45] on span "Insert Template Field" at bounding box center [180, 43] width 41 height 5
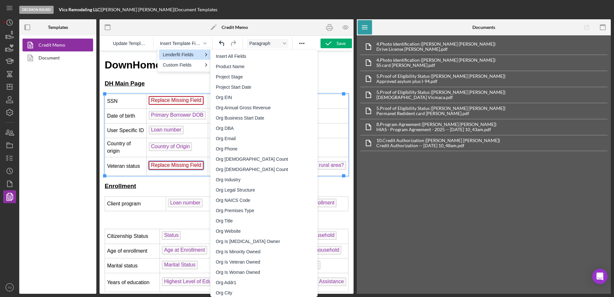
click at [191, 50] on div "Lenderfit Fields" at bounding box center [184, 54] width 51 height 10
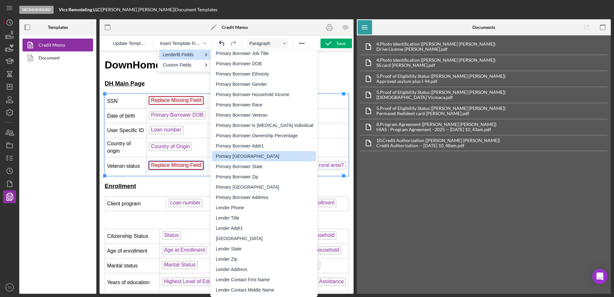
scroll to position [424, 0]
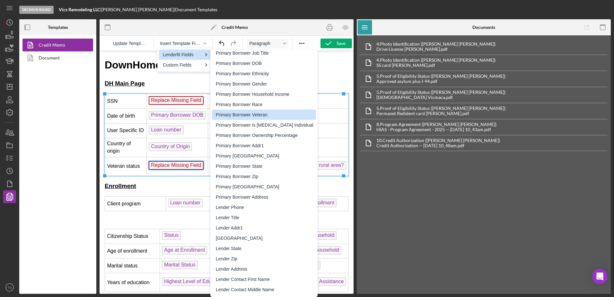
click at [256, 114] on div "Primary Borrower Veteran" at bounding box center [265, 115] width 98 height 8
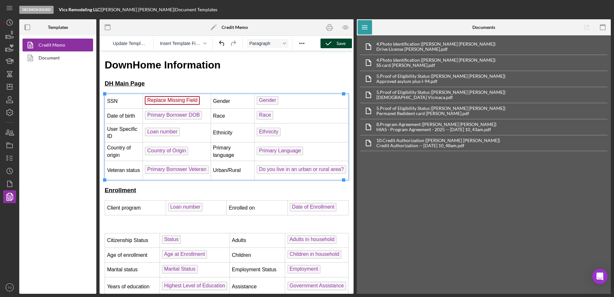
click at [327, 42] on icon "button" at bounding box center [328, 43] width 16 height 16
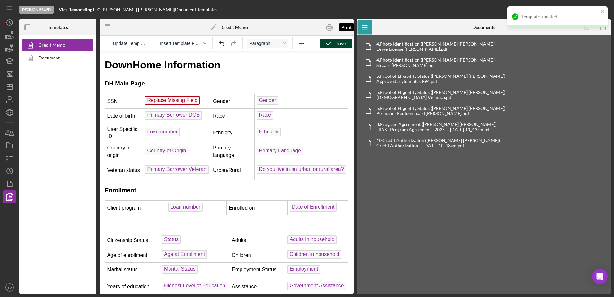
click at [328, 29] on rect "button" at bounding box center [330, 30] width 4 height 2
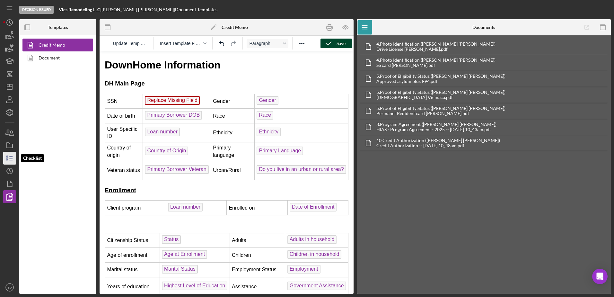
click at [11, 153] on icon "button" at bounding box center [10, 158] width 16 height 16
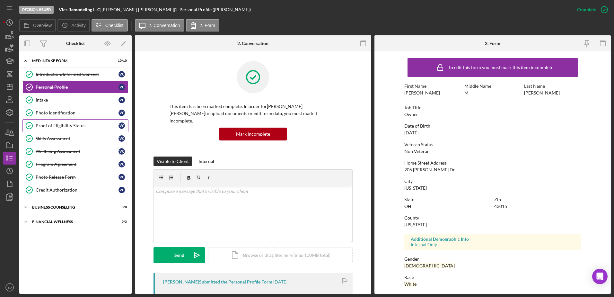
click at [68, 126] on div "Proof of Eligibility Status" at bounding box center [77, 125] width 83 height 5
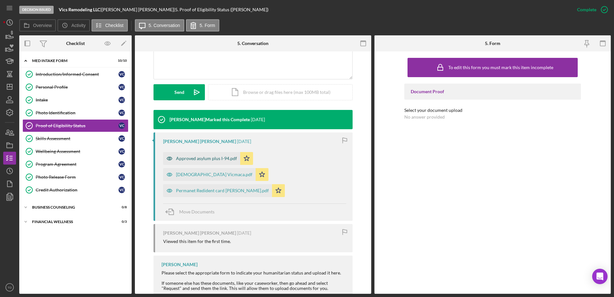
click at [214, 152] on div "Approved asylum plus I-94.pdf" at bounding box center [201, 158] width 77 height 13
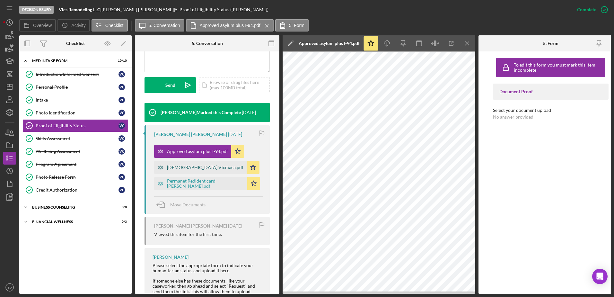
click at [205, 168] on div "Green Card Vicmaca.pdf" at bounding box center [205, 167] width 76 height 5
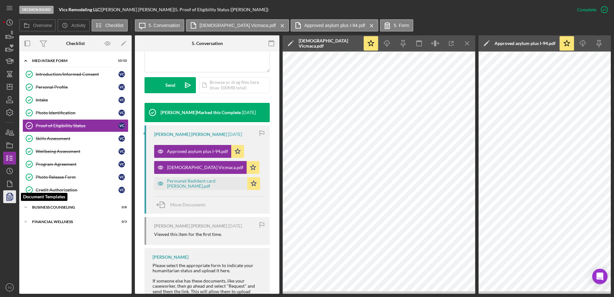
click at [13, 196] on polygon "button" at bounding box center [10, 196] width 5 height 6
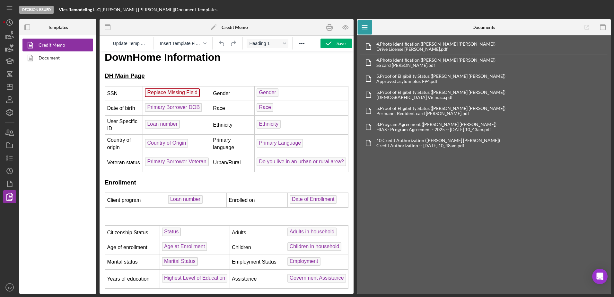
scroll to position [6, 0]
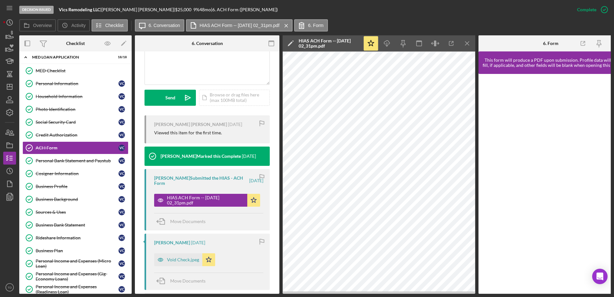
scroll to position [165, 0]
click at [174, 262] on div "Void Check.jpeg" at bounding box center [183, 259] width 32 height 5
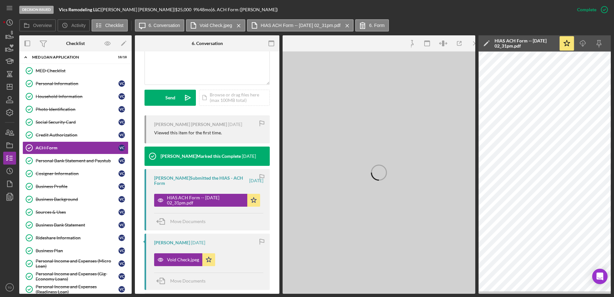
scroll to position [0, 42]
